Goal: Navigation & Orientation: Go to known website

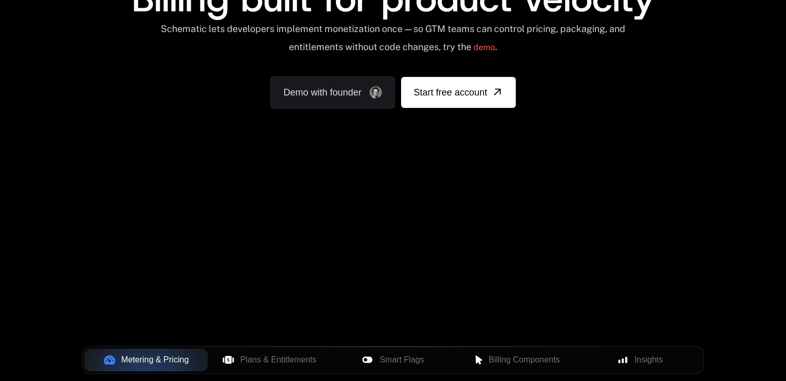
scroll to position [155, 0]
